Goal: Task Accomplishment & Management: Manage account settings

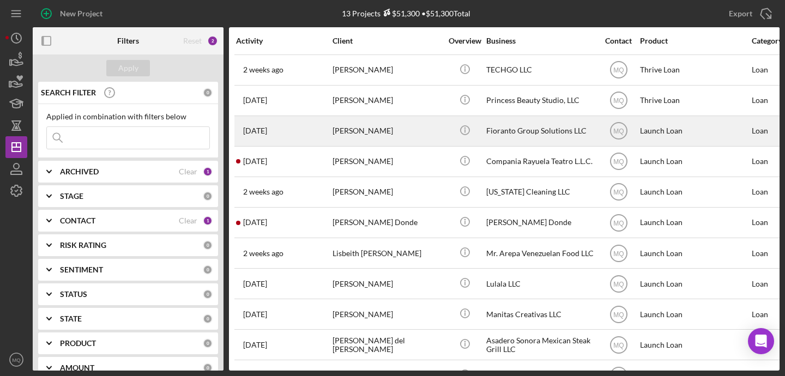
click at [366, 126] on div "[PERSON_NAME]" at bounding box center [387, 131] width 109 height 29
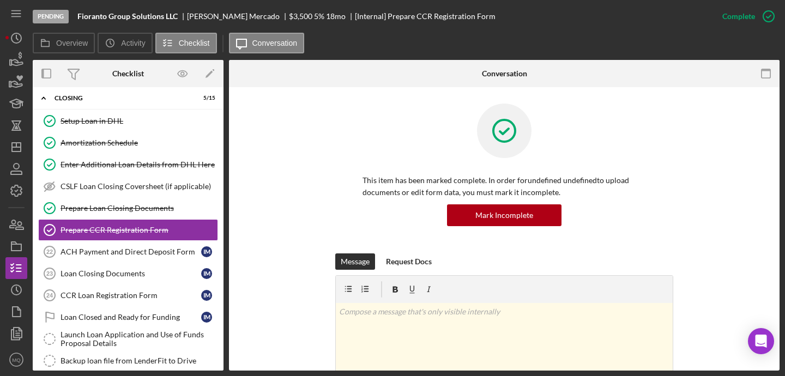
scroll to position [80, 0]
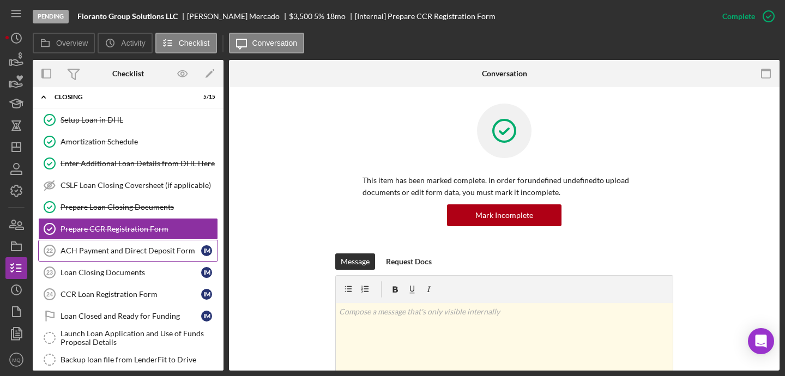
click at [143, 251] on div "ACH Payment and Direct Deposit Form" at bounding box center [131, 250] width 141 height 9
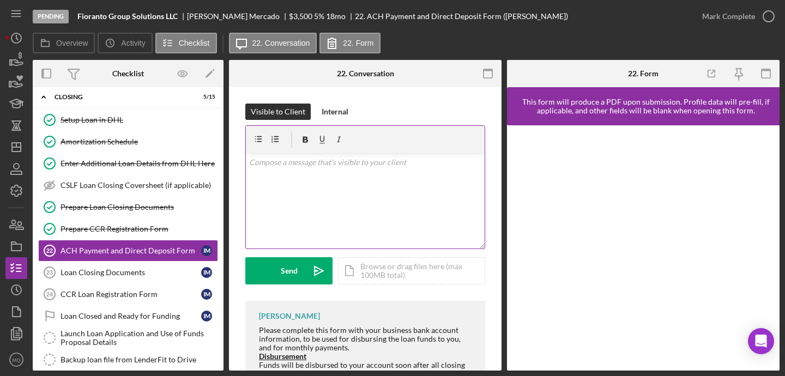
click at [371, 178] on div "v Color teal Color pink Remove color Add row above Add row below Add column bef…" at bounding box center [365, 200] width 239 height 95
click at [304, 191] on p "Puedes por favoir llenar esta forma?Gracias." at bounding box center [365, 193] width 233 height 12
click at [415, 250] on form "v Color [PERSON_NAME] Color pink Remove color Add row above Add row below Add c…" at bounding box center [365, 204] width 240 height 159
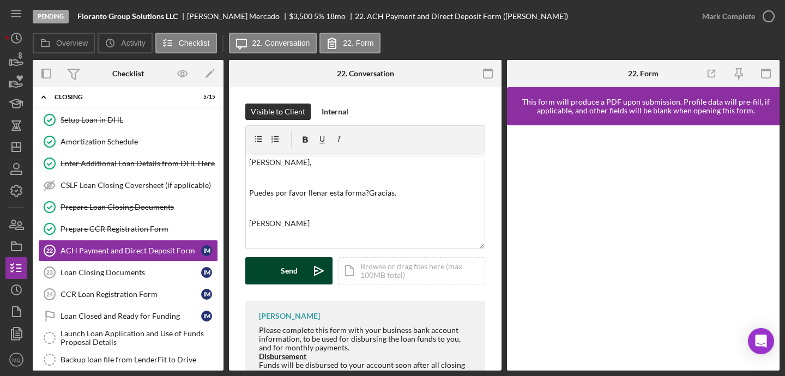
click at [297, 267] on button "Send Icon/icon-invite-send" at bounding box center [288, 270] width 87 height 27
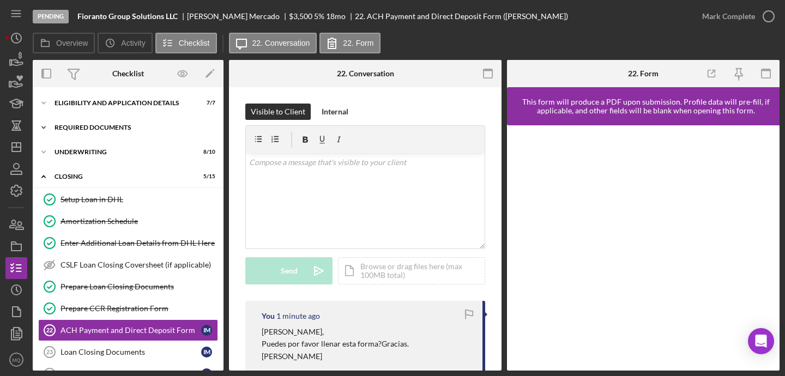
click at [105, 126] on div "Required Documents" at bounding box center [132, 127] width 155 height 7
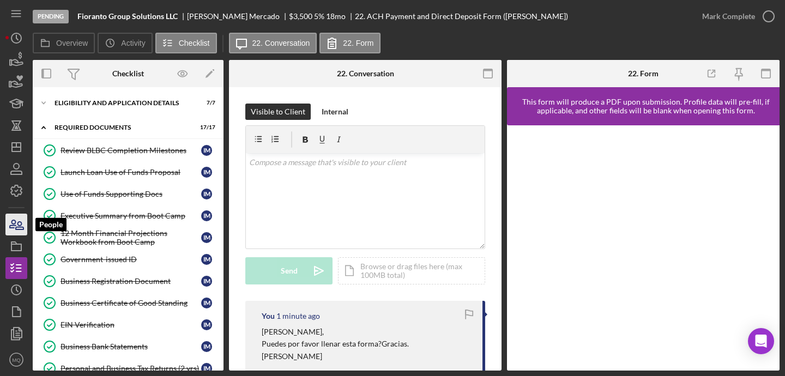
click at [15, 224] on icon "button" at bounding box center [13, 224] width 6 height 8
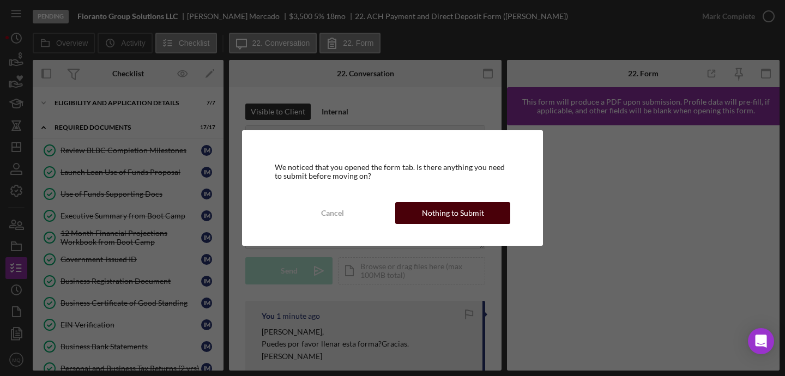
click at [465, 207] on div "Nothing to Submit" at bounding box center [453, 213] width 62 height 22
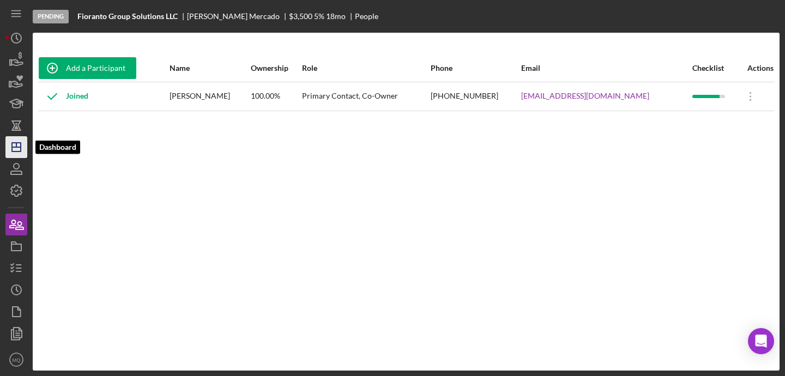
click at [21, 143] on icon "Icon/Dashboard" at bounding box center [16, 147] width 27 height 27
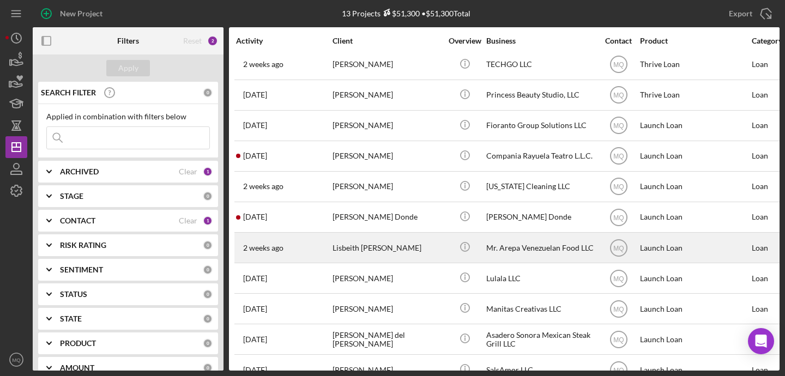
scroll to position [4, 0]
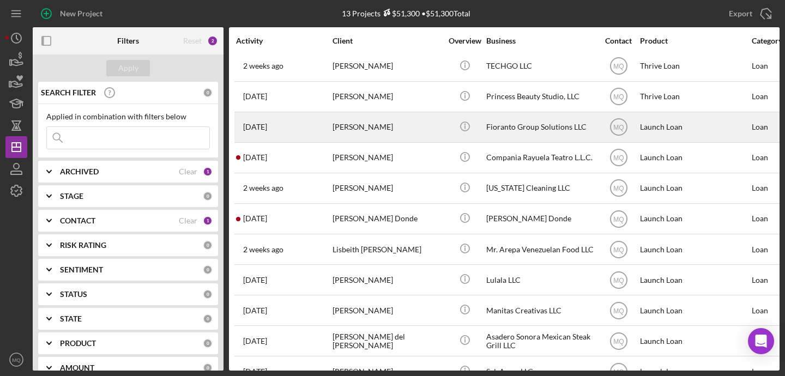
click at [382, 123] on div "[PERSON_NAME]" at bounding box center [387, 127] width 109 height 29
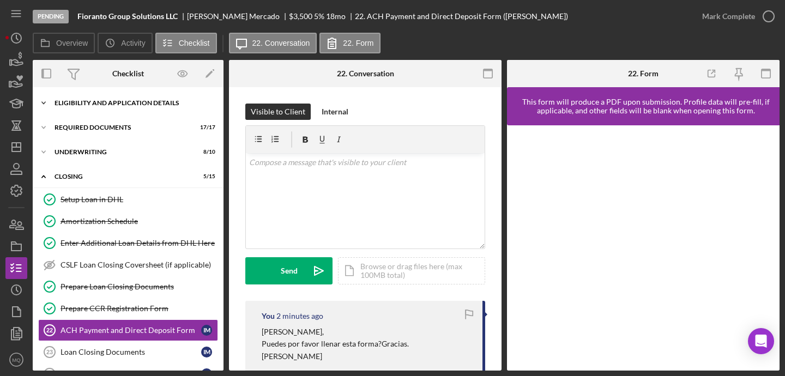
click at [154, 100] on div "Eligibility and Application Details" at bounding box center [132, 103] width 155 height 7
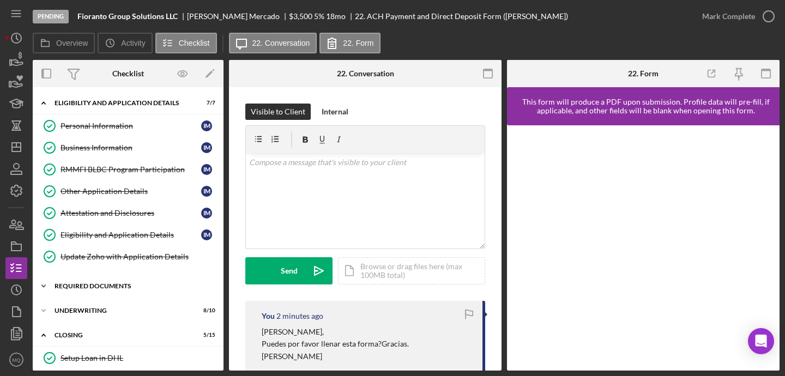
click at [95, 287] on div "Required Documents" at bounding box center [132, 286] width 155 height 7
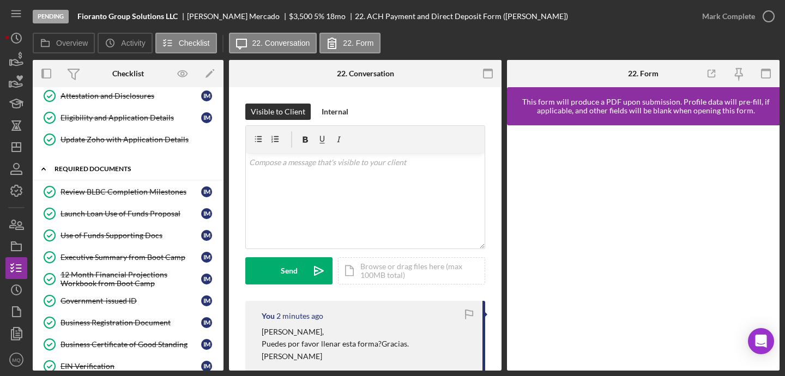
scroll to position [129, 0]
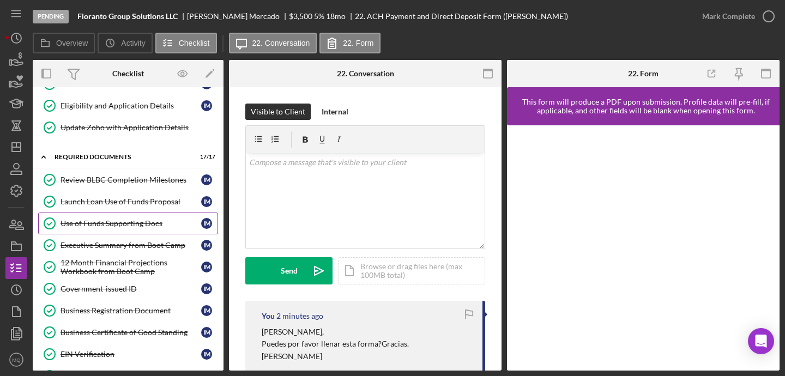
click at [141, 226] on div "Use of Funds Supporting Docs" at bounding box center [131, 223] width 141 height 9
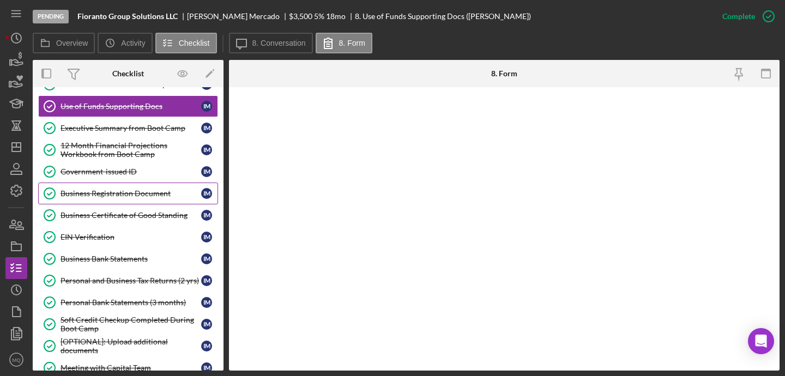
scroll to position [247, 0]
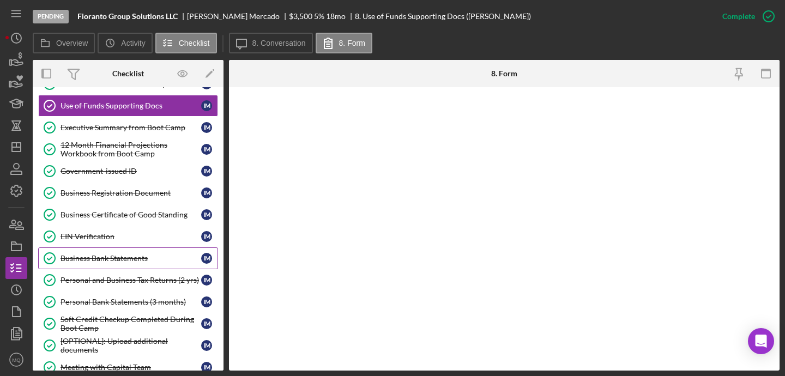
click at [125, 256] on div "Business Bank Statements" at bounding box center [131, 258] width 141 height 9
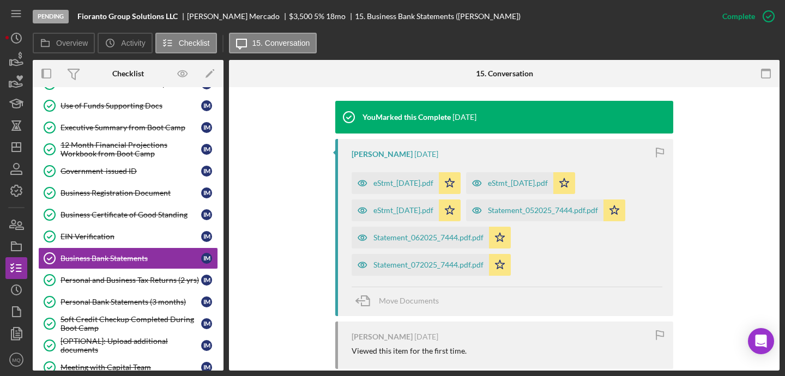
scroll to position [348, 0]
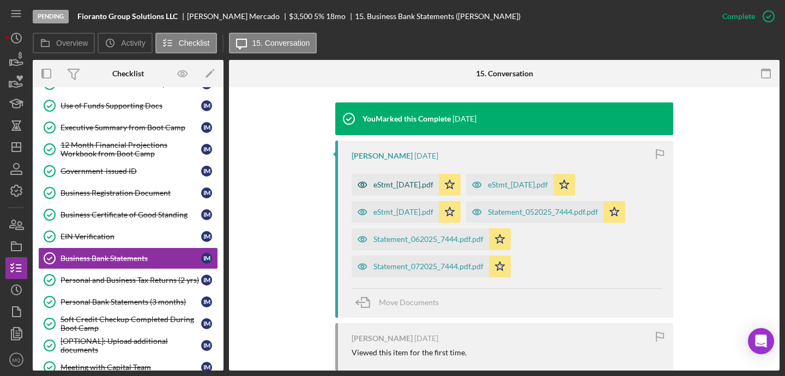
click at [409, 185] on div "eStmt_[DATE].pdf" at bounding box center [403, 184] width 60 height 9
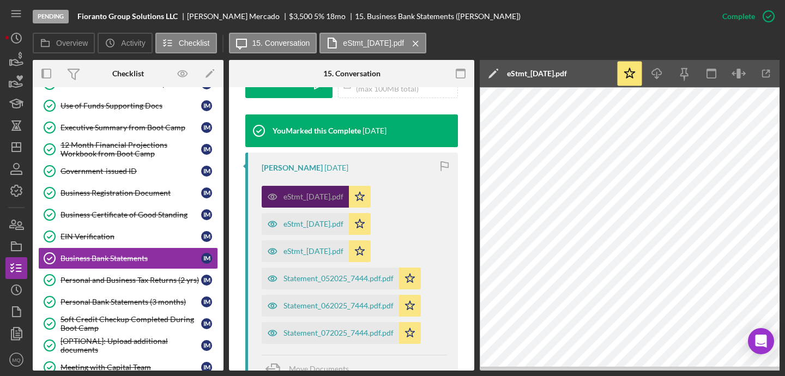
scroll to position [360, 0]
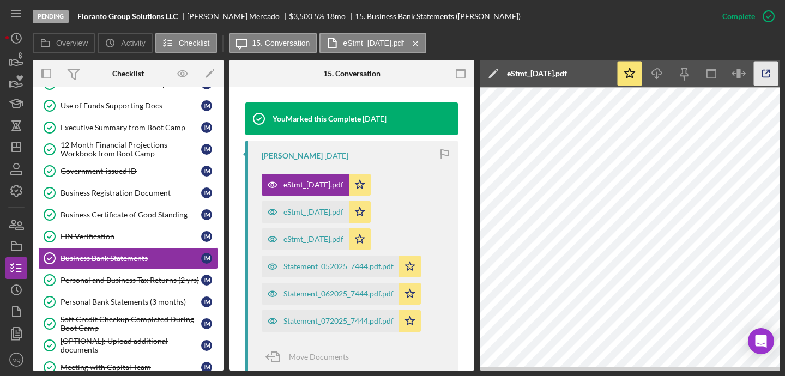
click at [767, 75] on icon "button" at bounding box center [766, 74] width 25 height 25
click at [316, 263] on div "Statement_052025_7444.pdf.pdf" at bounding box center [339, 266] width 110 height 9
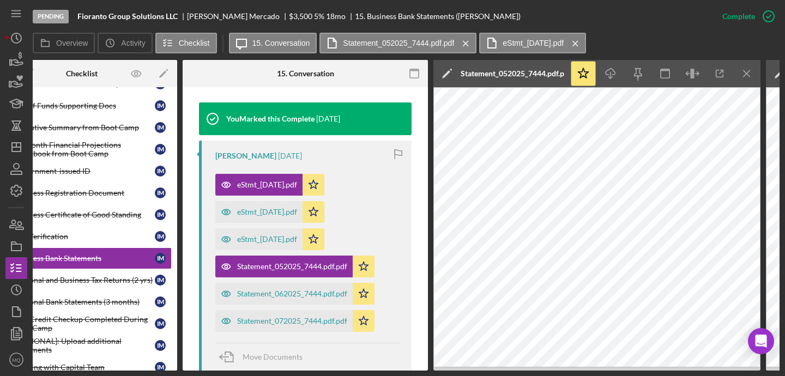
scroll to position [0, 48]
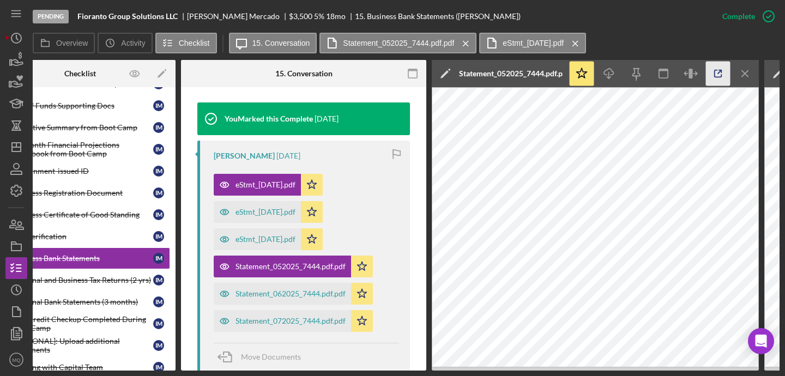
click at [720, 71] on icon "button" at bounding box center [718, 74] width 25 height 25
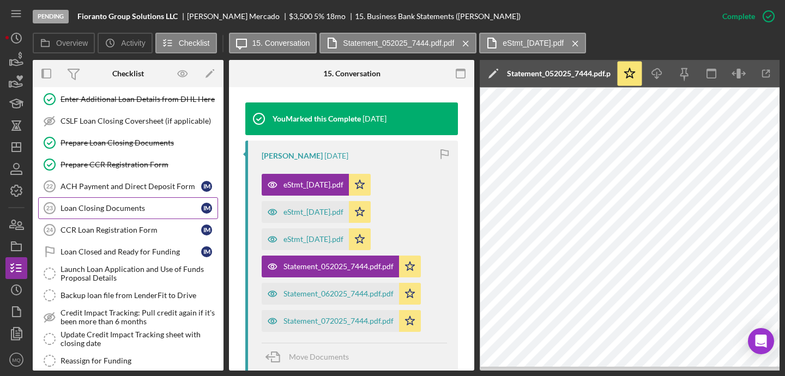
scroll to position [744, 0]
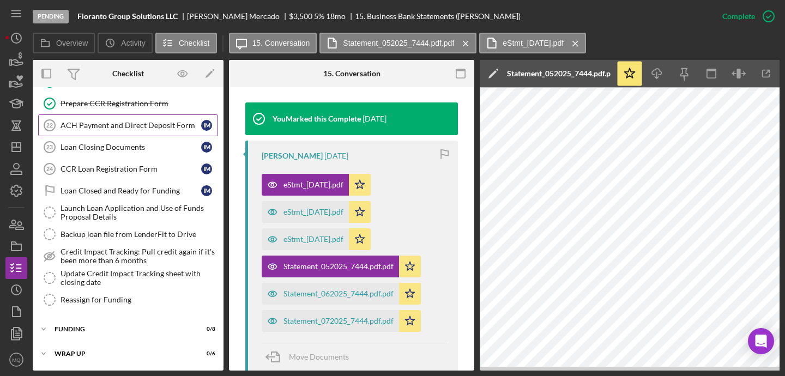
click at [144, 127] on link "ACH Payment and Direct Deposit Form 22 ACH Payment and Direct Deposit Form I M" at bounding box center [128, 125] width 180 height 22
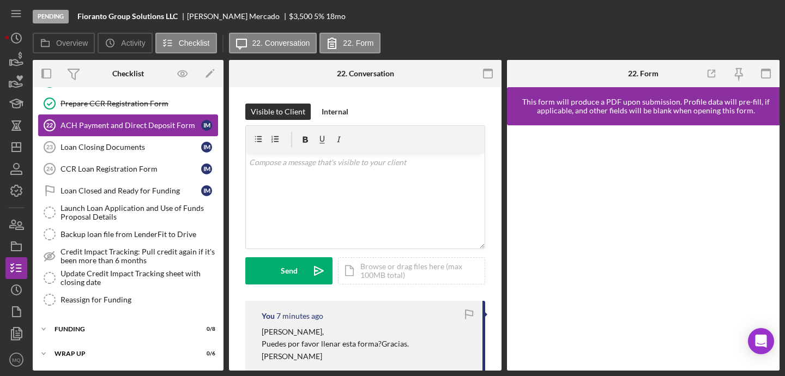
scroll to position [740, 0]
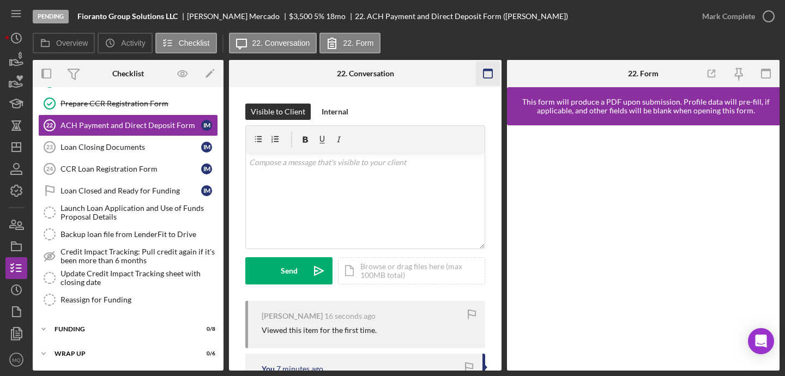
click at [492, 74] on rect "button" at bounding box center [488, 73] width 9 height 9
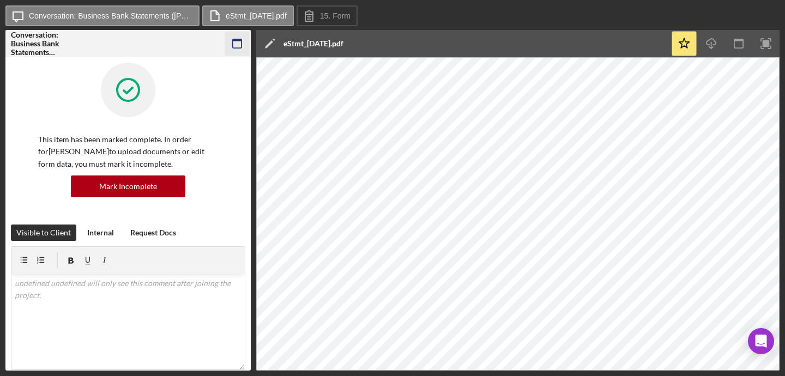
click at [239, 41] on icon "button" at bounding box center [237, 44] width 25 height 25
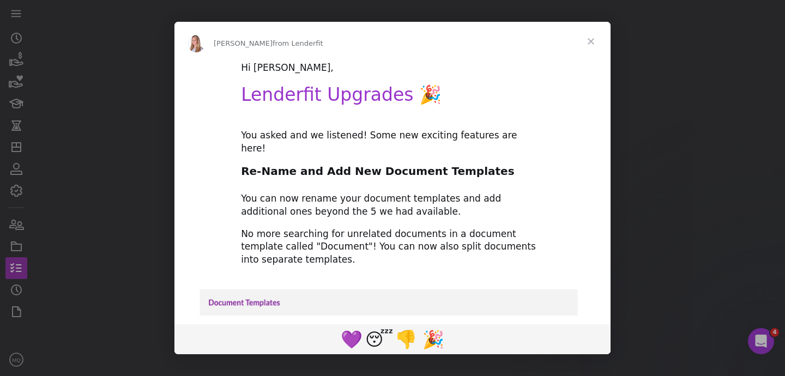
click at [592, 40] on span "Close" at bounding box center [590, 41] width 39 height 39
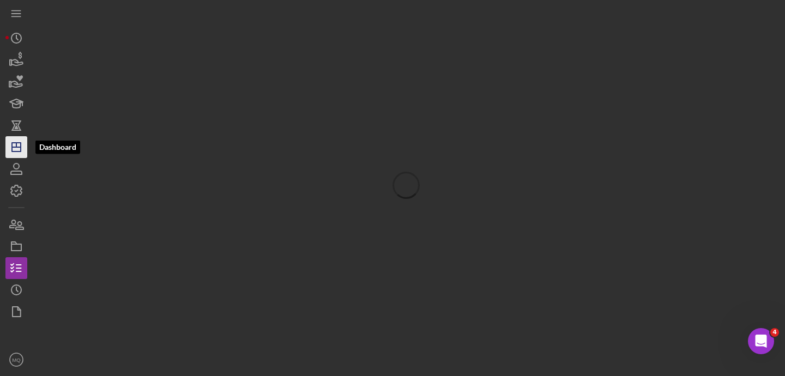
click at [15, 145] on icon "Icon/Dashboard" at bounding box center [16, 147] width 27 height 27
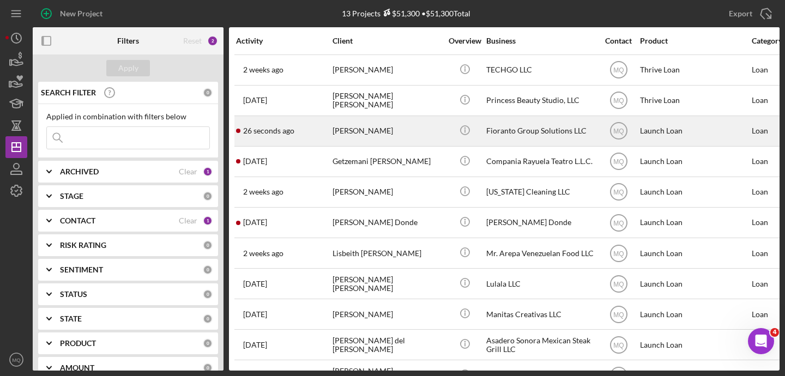
click at [390, 126] on div "[PERSON_NAME]" at bounding box center [387, 131] width 109 height 29
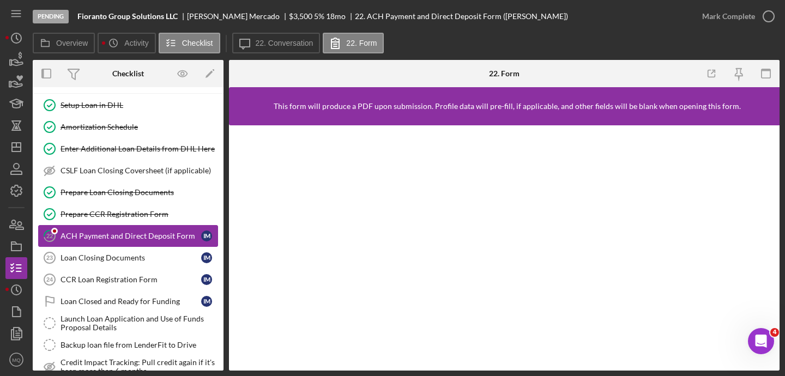
scroll to position [101, 0]
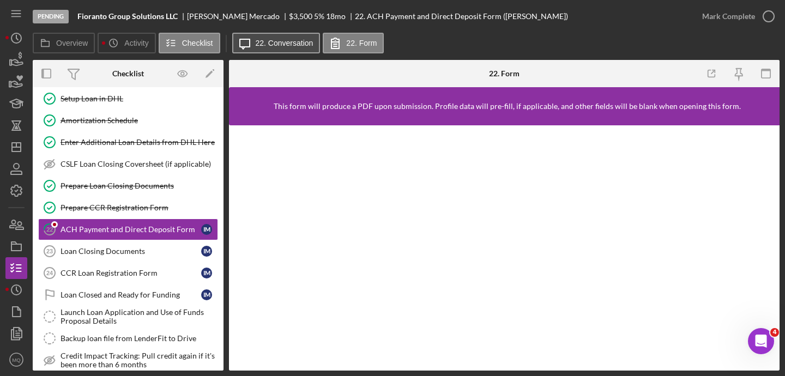
click at [282, 44] on label "22. Conversation" at bounding box center [285, 43] width 58 height 9
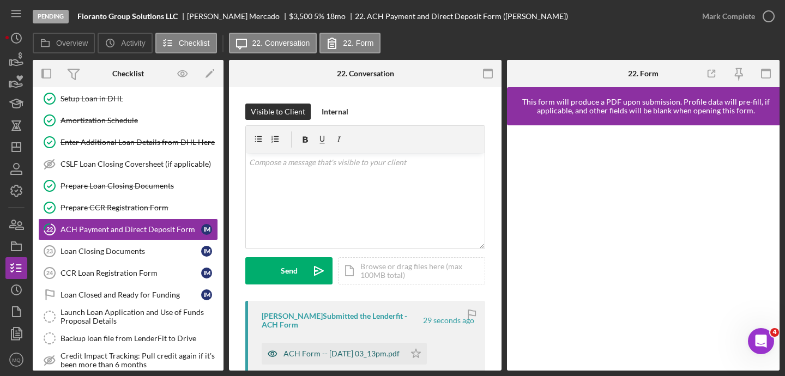
click at [392, 356] on div "ACH Form -- 2025-09-24 03_13pm.pdf" at bounding box center [342, 353] width 116 height 9
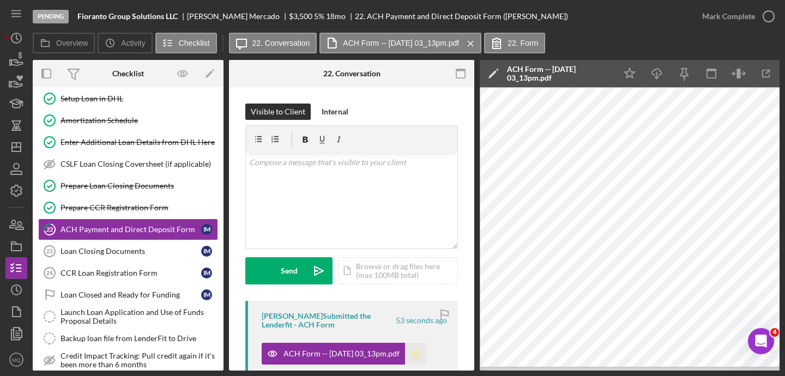
click at [421, 353] on polygon "button" at bounding box center [416, 353] width 9 height 9
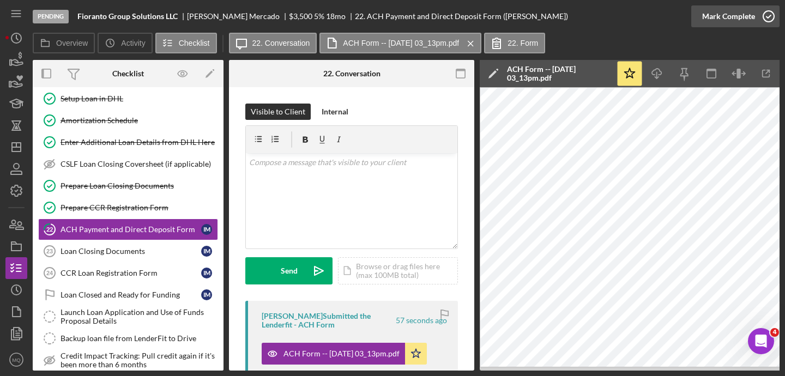
click at [773, 15] on icon "button" at bounding box center [768, 16] width 27 height 27
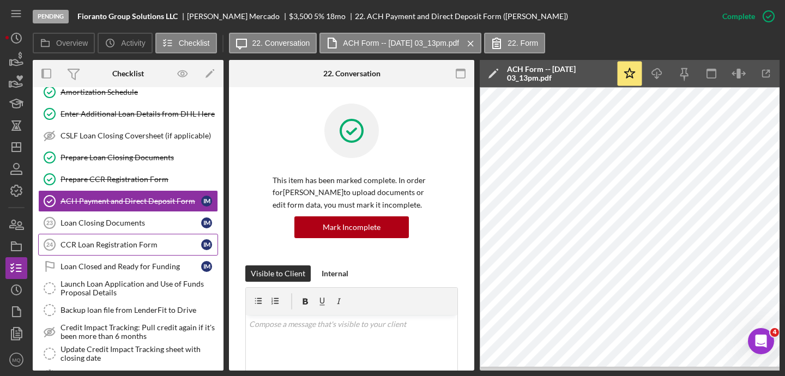
scroll to position [133, 0]
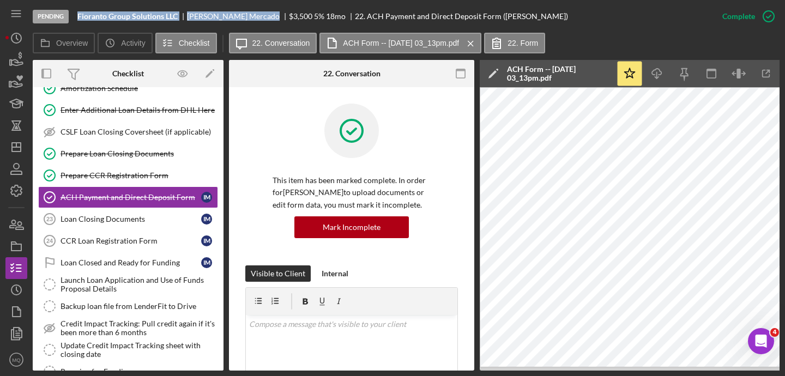
drag, startPoint x: 77, startPoint y: 19, endPoint x: 233, endPoint y: 15, distance: 155.4
click at [233, 15] on div "Pending Fioranto Group Solutions LLC Ivan Mercado $3,500 5 % 18 mo 22. ACH Paym…" at bounding box center [372, 16] width 679 height 33
copy div "Fioranto Group Solutions LLC Ivan Mercado"
click at [167, 19] on b "Fioranto Group Solutions LLC" at bounding box center [127, 16] width 100 height 9
drag, startPoint x: 79, startPoint y: 18, endPoint x: 178, endPoint y: 16, distance: 99.2
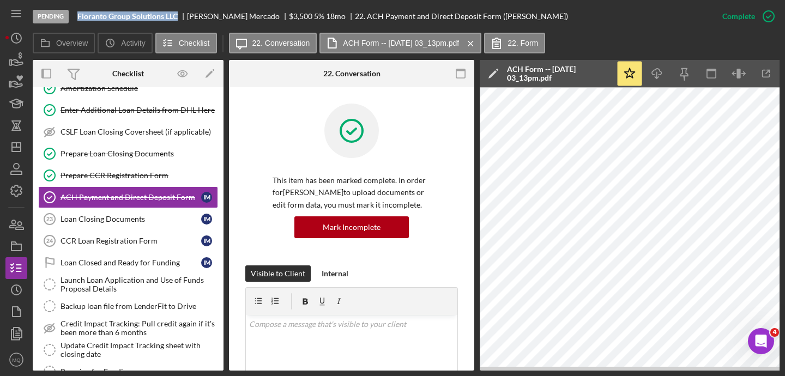
click at [178, 16] on div "Fioranto Group Solutions LLC" at bounding box center [132, 16] width 110 height 9
copy b "Fioranto Group Solutions LLC"
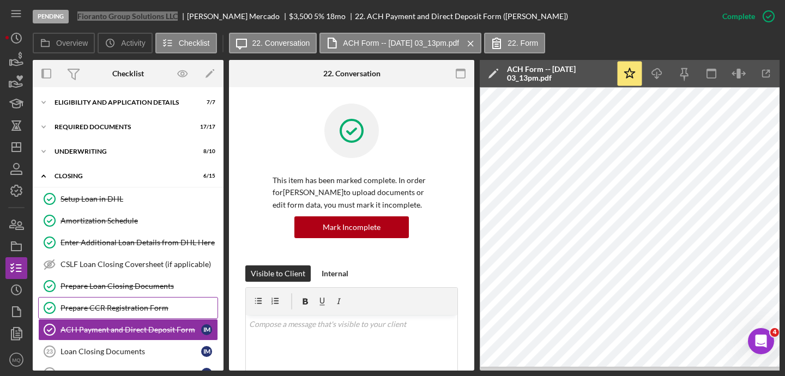
scroll to position [0, 0]
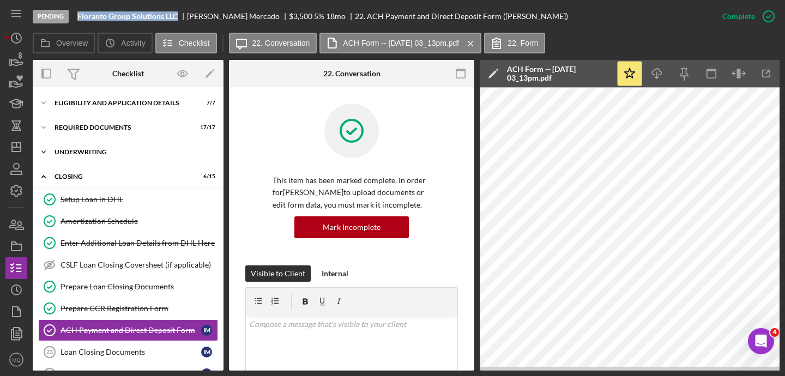
click at [102, 153] on div "Underwriting" at bounding box center [132, 152] width 155 height 7
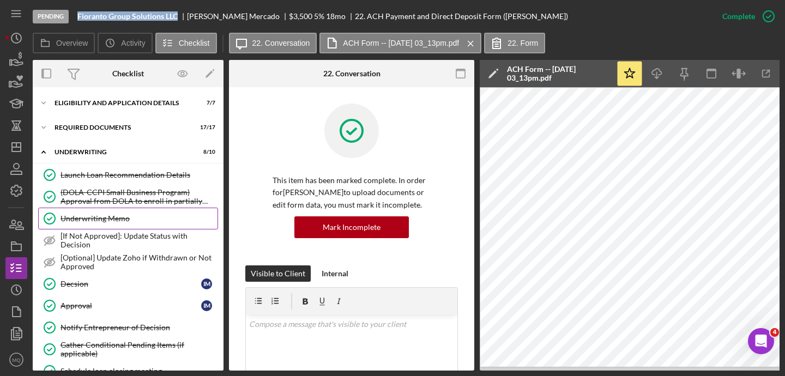
click at [112, 213] on link "Underwriting Memo Underwriting Memo" at bounding box center [128, 219] width 180 height 22
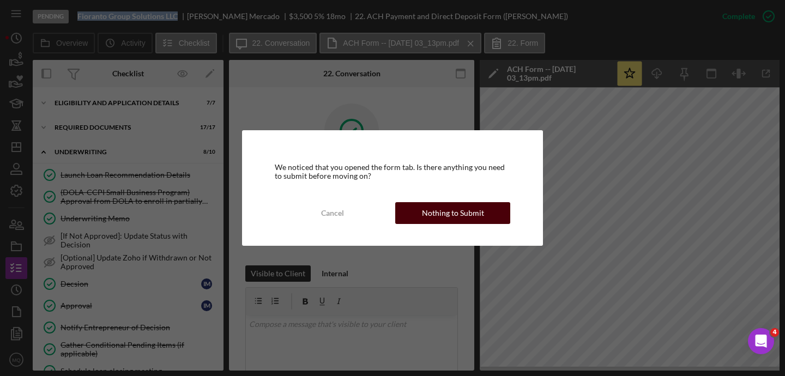
click at [493, 208] on button "Nothing to Submit" at bounding box center [452, 213] width 115 height 22
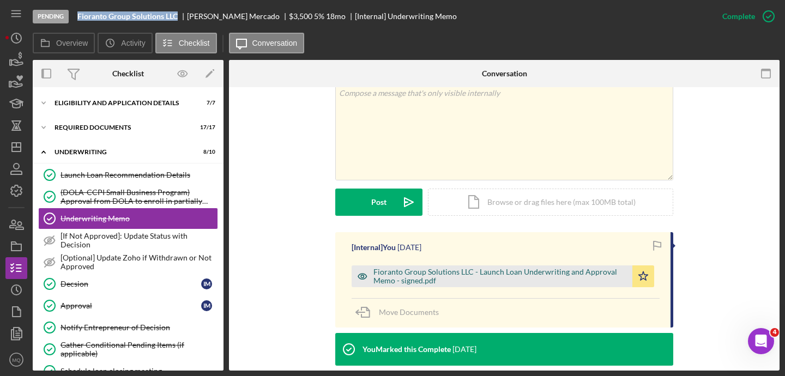
click at [443, 268] on div "Fioranto Group Solutions LLC - Launch Loan Underwriting and Approval Memo - sig…" at bounding box center [500, 276] width 254 height 17
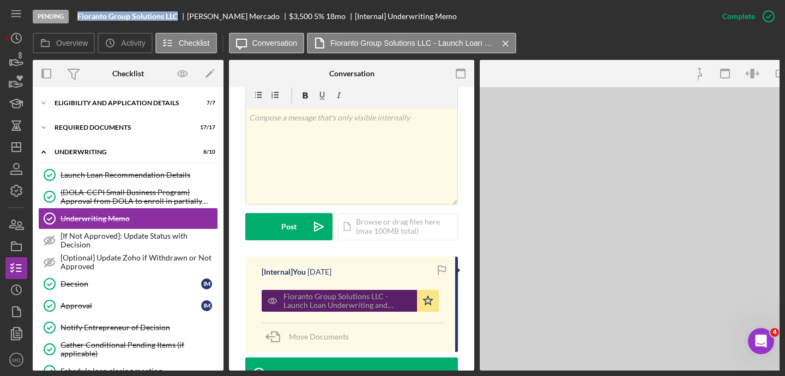
scroll to position [231, 0]
